Goal: Information Seeking & Learning: Learn about a topic

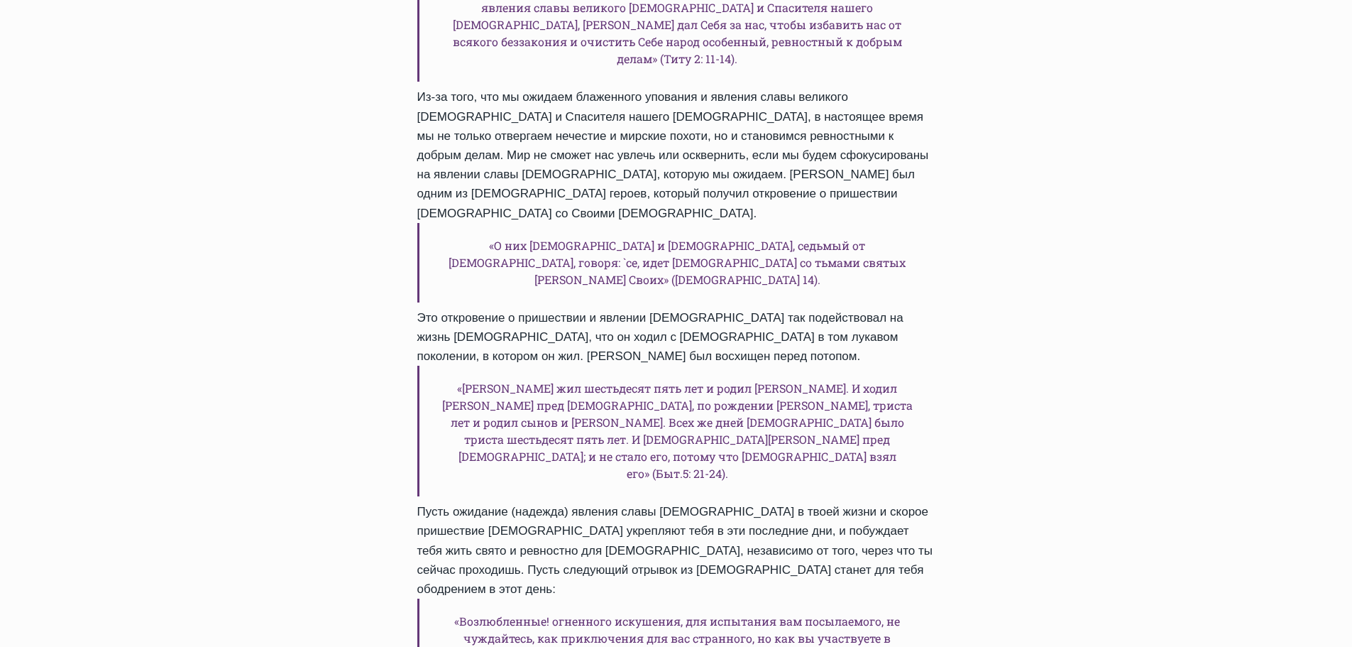
scroll to position [1277, 0]
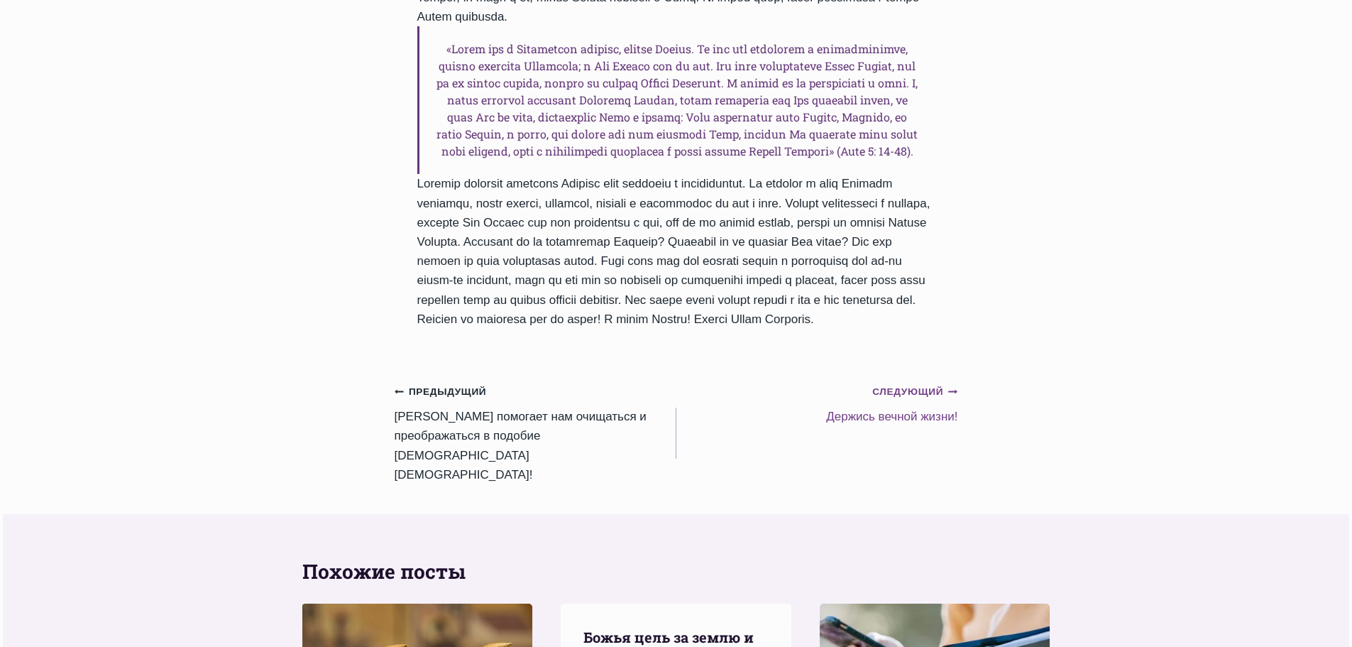
scroll to position [1561, 0]
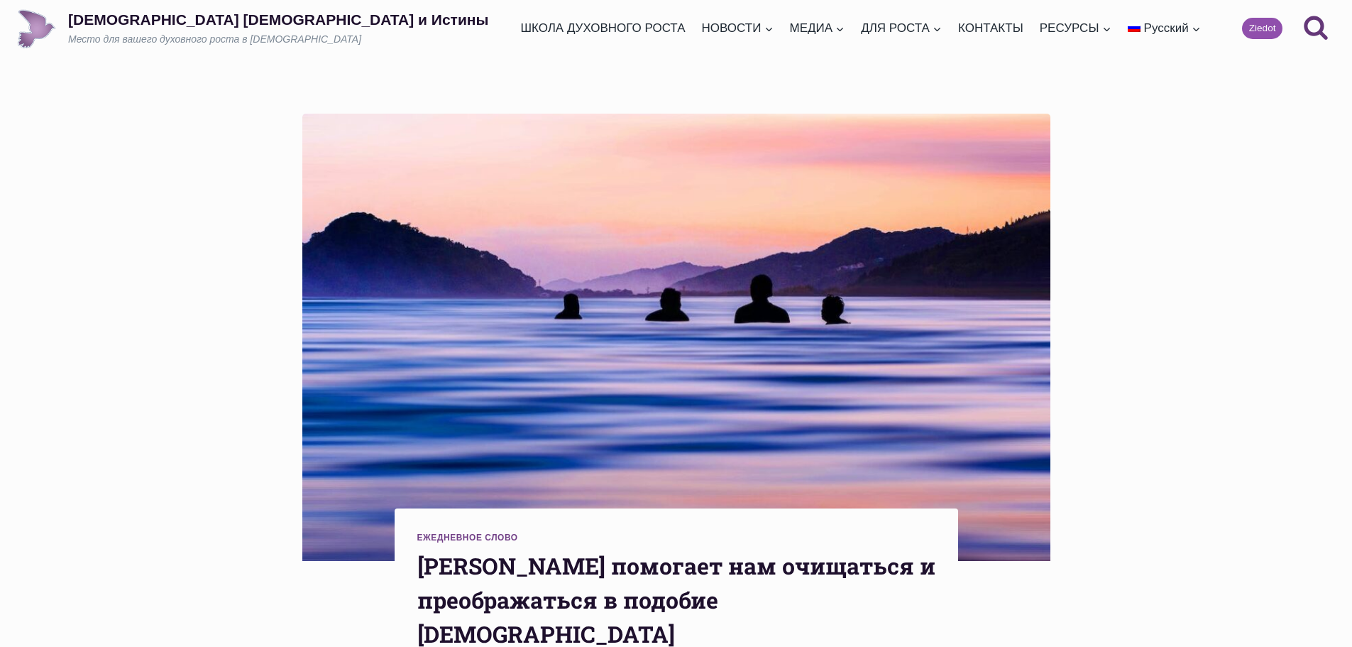
scroll to position [789, 0]
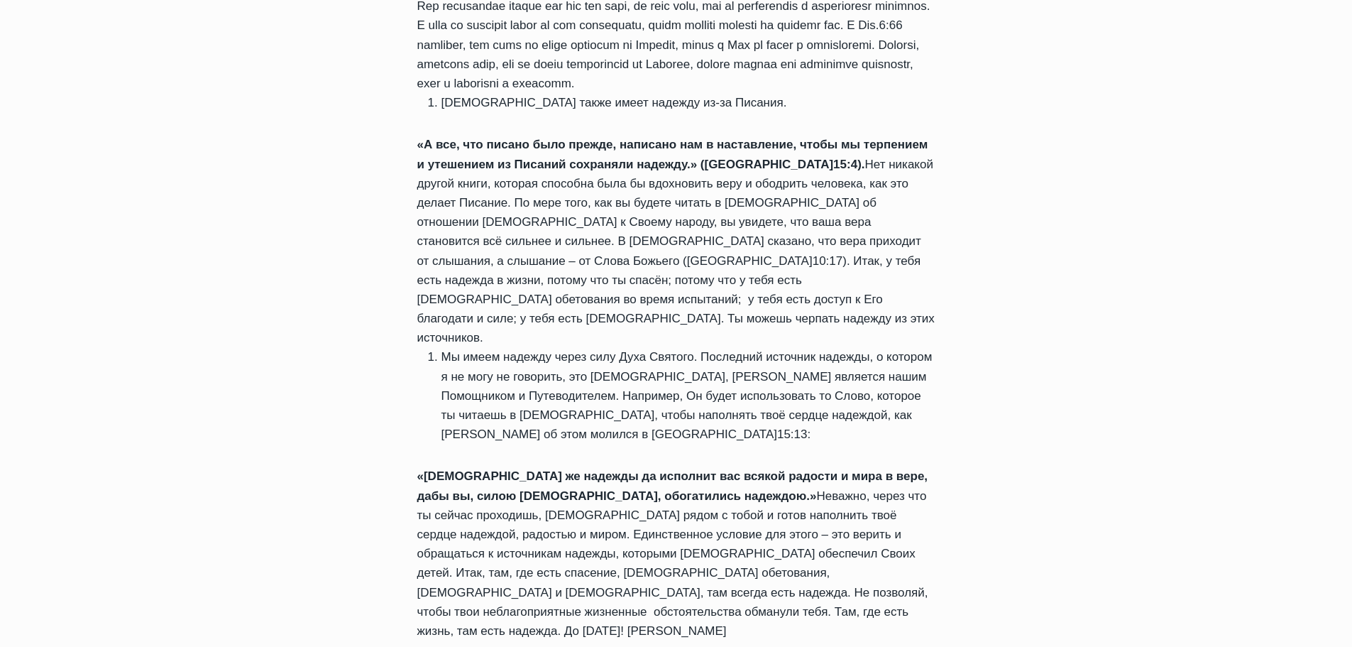
scroll to position [1490, 0]
